Goal: Obtain resource: Download file/media

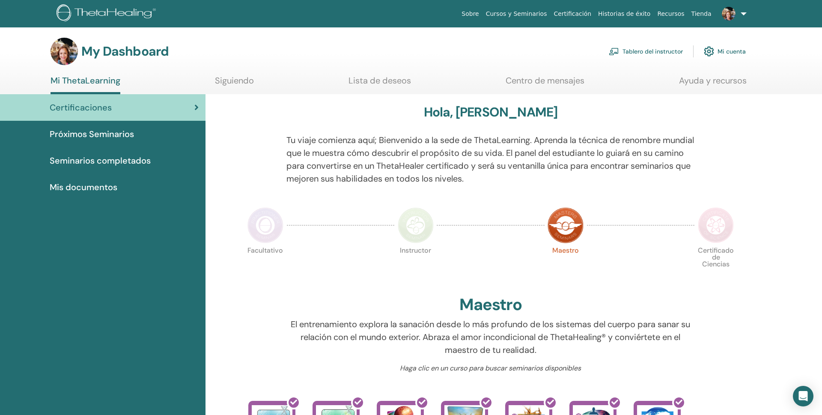
click at [665, 49] on link "Tablero del instructor" at bounding box center [646, 51] width 74 height 19
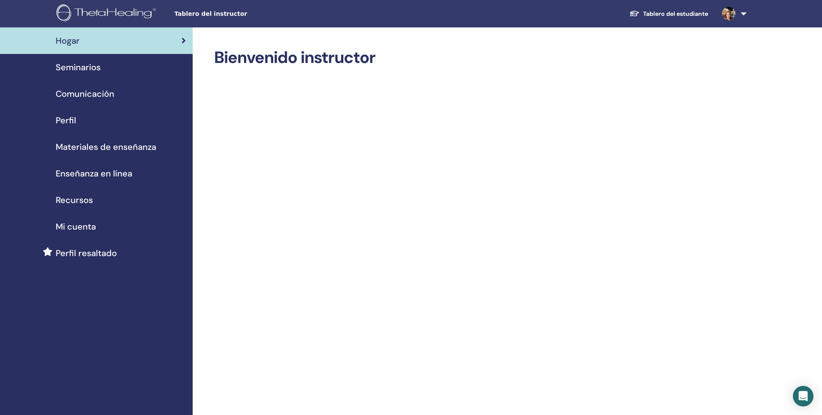
click at [78, 229] on span "Mi cuenta" at bounding box center [76, 226] width 40 height 13
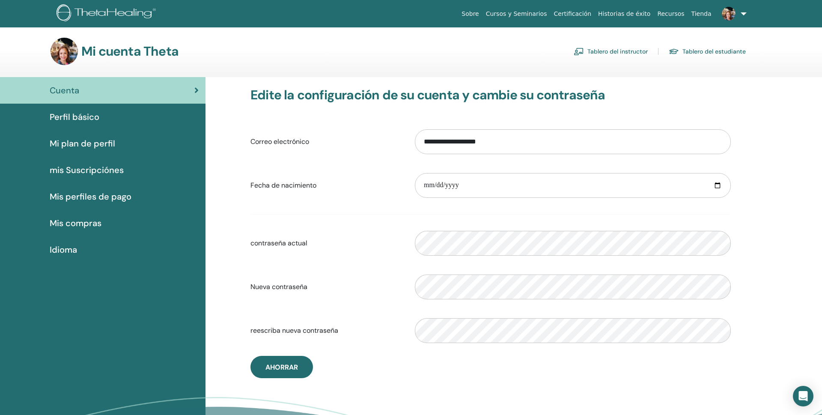
click at [67, 115] on span "Perfil básico" at bounding box center [75, 116] width 50 height 13
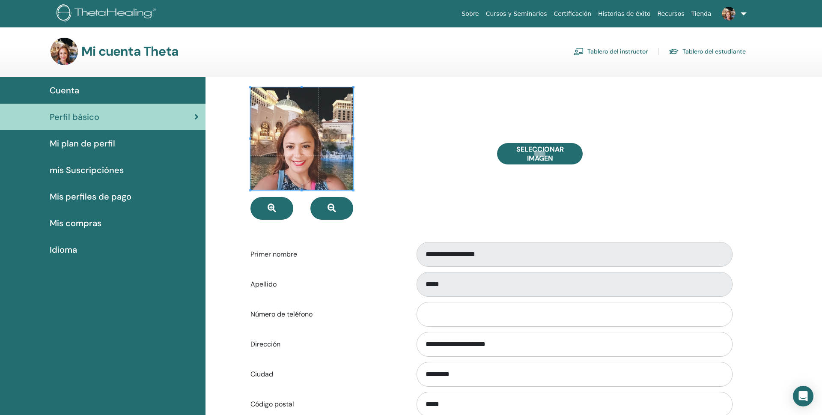
click at [67, 115] on span "Perfil básico" at bounding box center [75, 116] width 50 height 13
click at [717, 98] on div "Seleccionar imagen" at bounding box center [614, 153] width 247 height 132
click at [482, 256] on input "**********" at bounding box center [575, 254] width 316 height 25
click at [497, 267] on div "**********" at bounding box center [573, 254] width 329 height 28
click at [498, 260] on input "**********" at bounding box center [575, 254] width 316 height 25
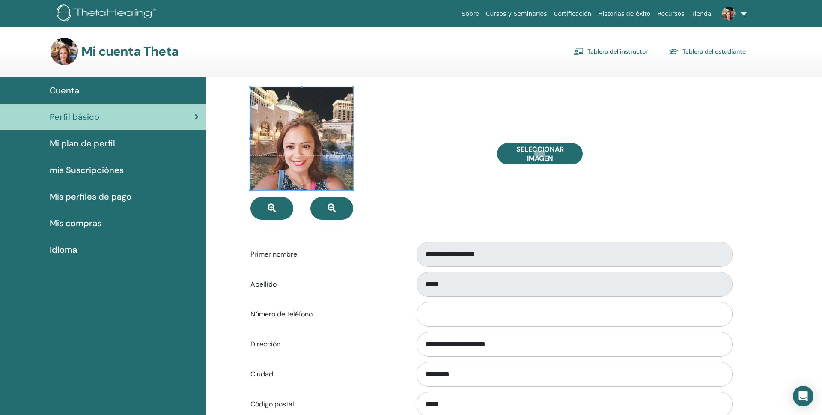
click at [85, 115] on span "Perfil básico" at bounding box center [75, 116] width 50 height 13
click at [92, 143] on span "Mi plan de perfil" at bounding box center [83, 143] width 66 height 13
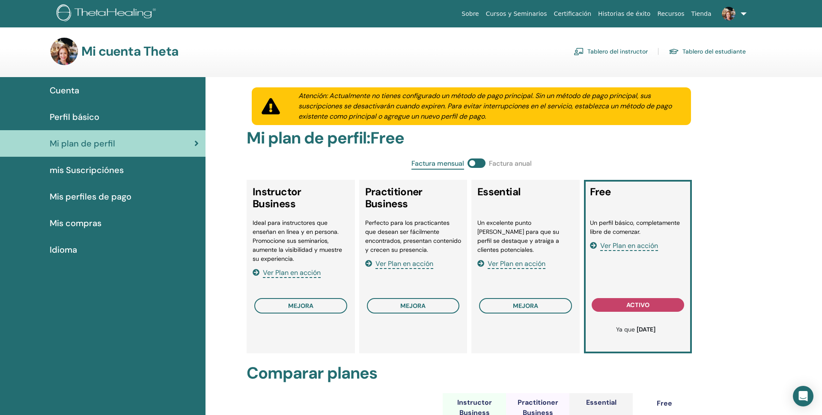
scroll to position [2, 0]
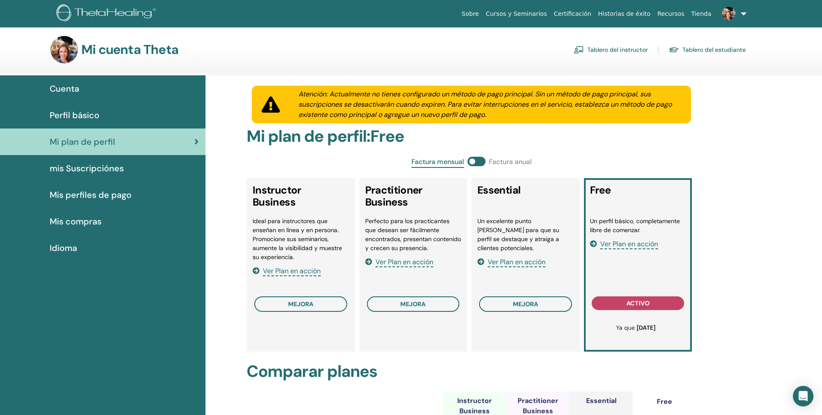
click at [284, 271] on span "Ver Plan en acción" at bounding box center [292, 271] width 58 height 10
click at [96, 165] on span "mis Suscripciónes" at bounding box center [87, 168] width 74 height 13
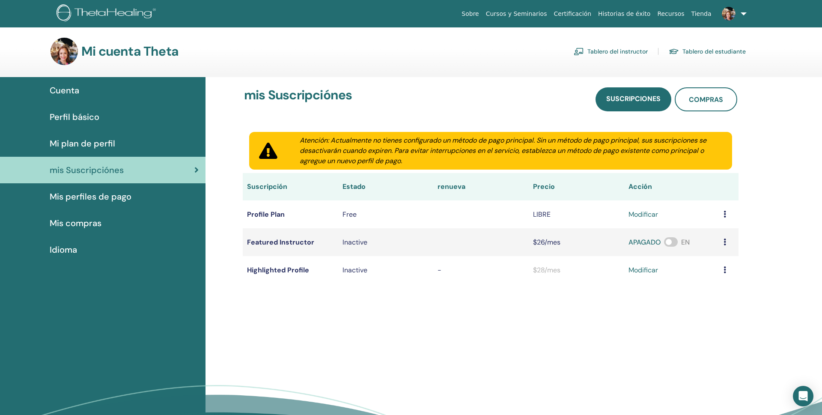
click at [88, 137] on span "Mi plan de perfil" at bounding box center [83, 143] width 66 height 13
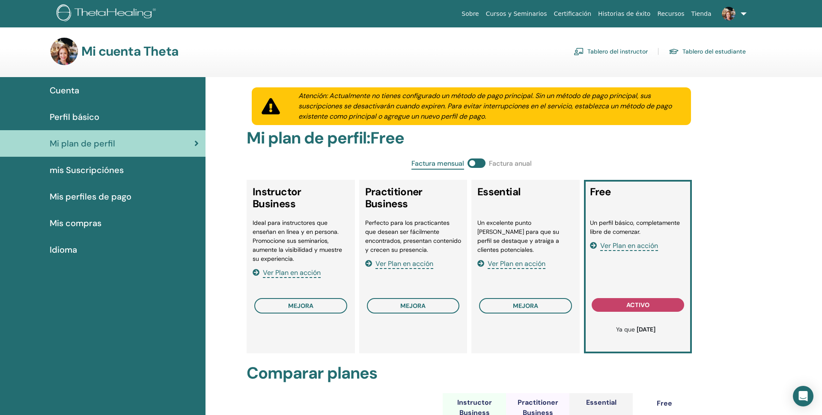
click at [67, 118] on span "Perfil básico" at bounding box center [75, 116] width 50 height 13
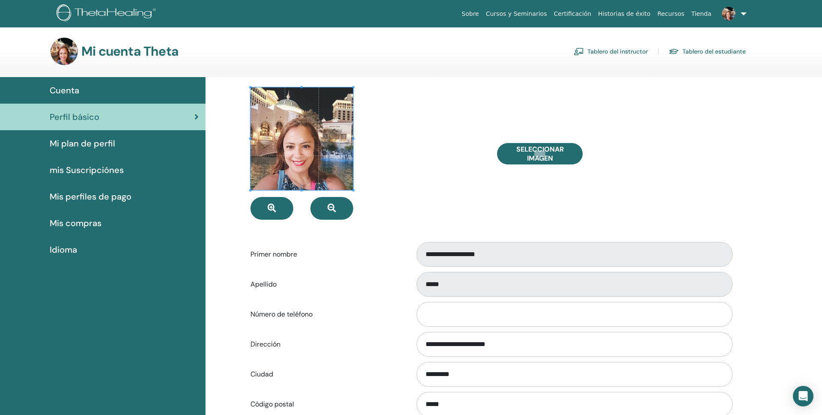
click at [599, 43] on div "Mi cuenta Theta Tablero del instructor Tablero del estudiante" at bounding box center [398, 51] width 695 height 27
click at [615, 51] on link "Tablero del instructor" at bounding box center [611, 52] width 74 height 14
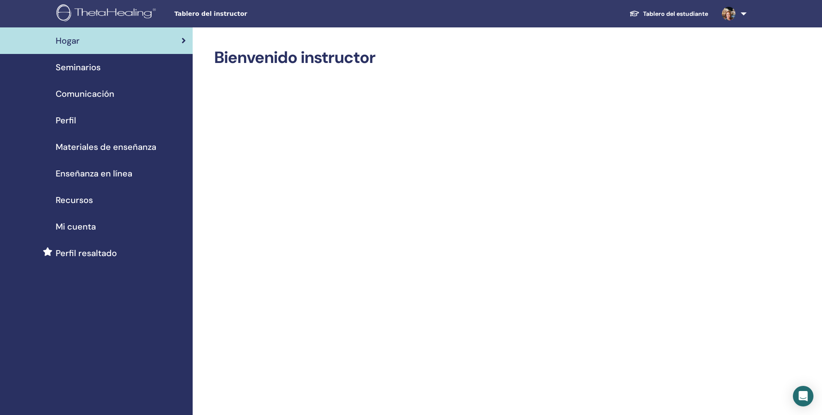
click at [106, 146] on span "Materiales de enseñanza" at bounding box center [106, 146] width 101 height 13
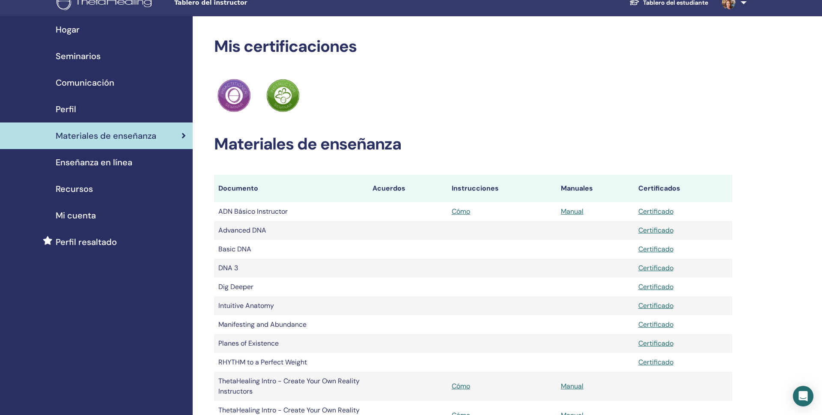
scroll to position [104, 0]
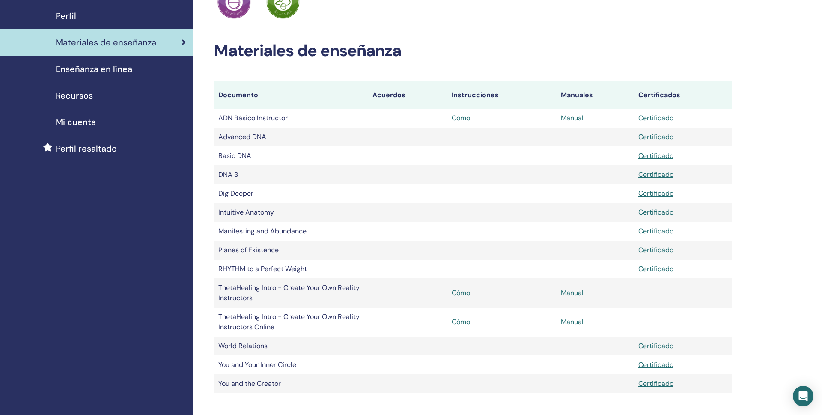
click at [576, 292] on link "Manual" at bounding box center [572, 292] width 23 height 9
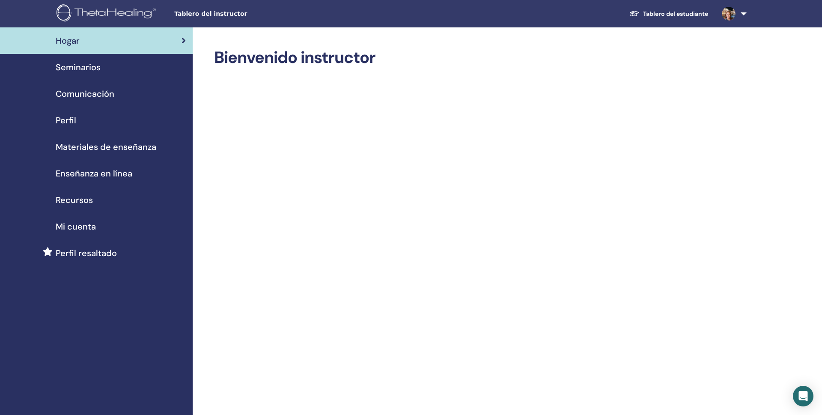
click at [105, 145] on span "Materiales de enseñanza" at bounding box center [106, 146] width 101 height 13
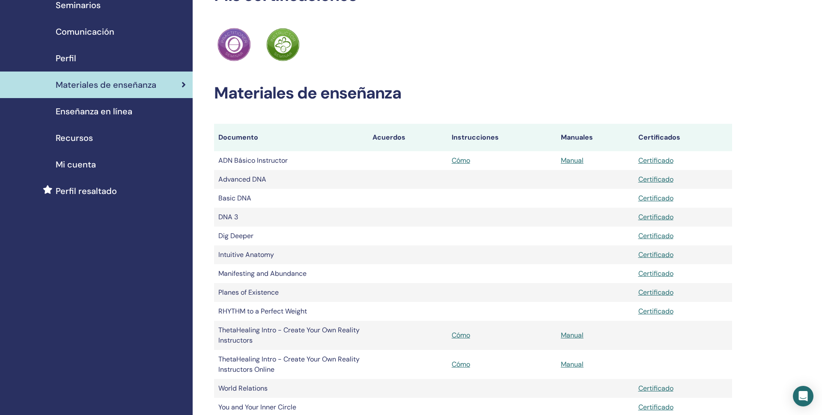
scroll to position [100, 0]
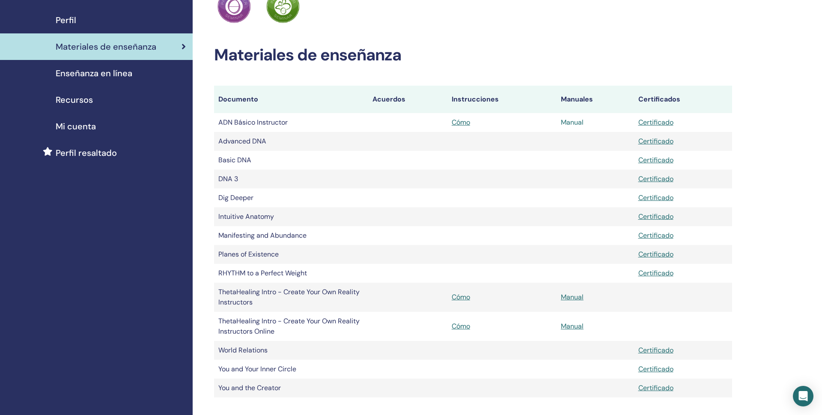
click at [573, 123] on link "Manual" at bounding box center [572, 122] width 23 height 9
